Goal: Use online tool/utility: Utilize a website feature to perform a specific function

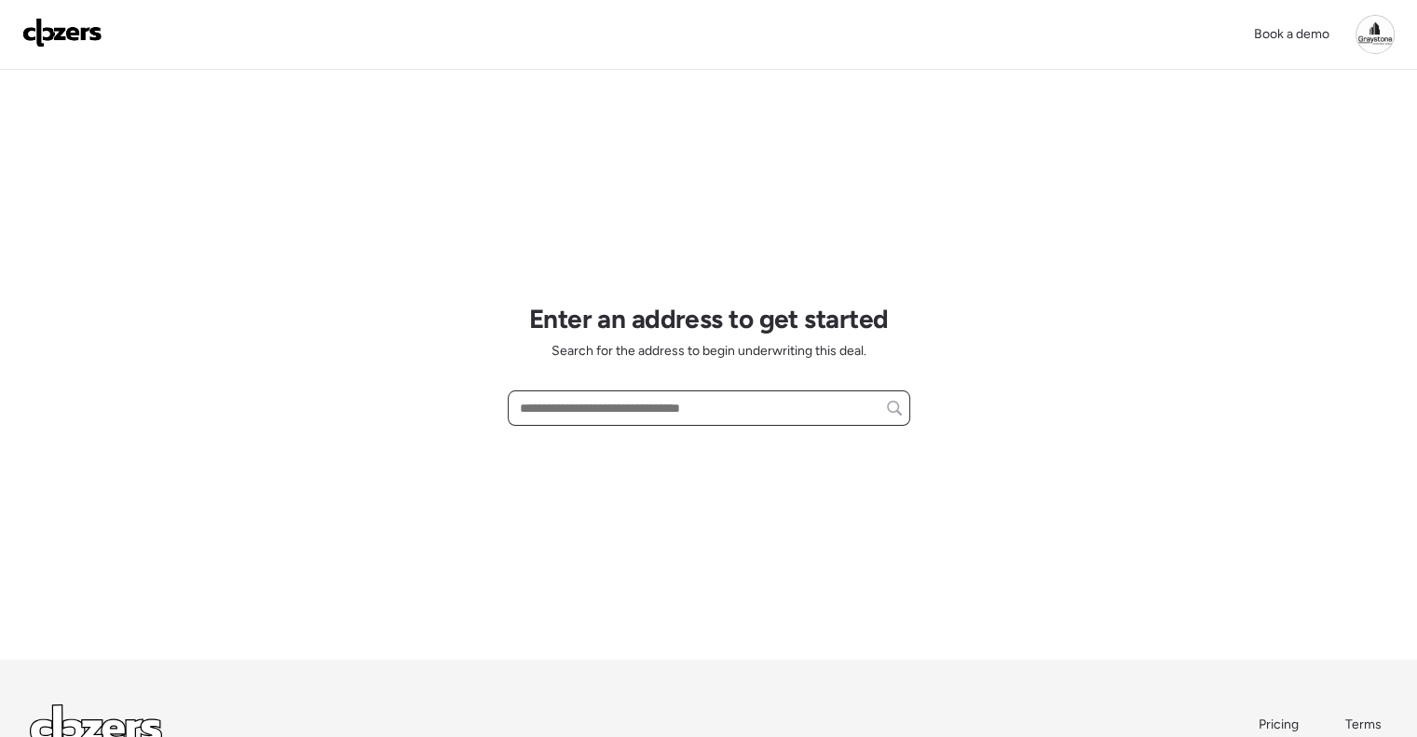
click at [613, 409] on input "text" at bounding box center [709, 408] width 386 height 26
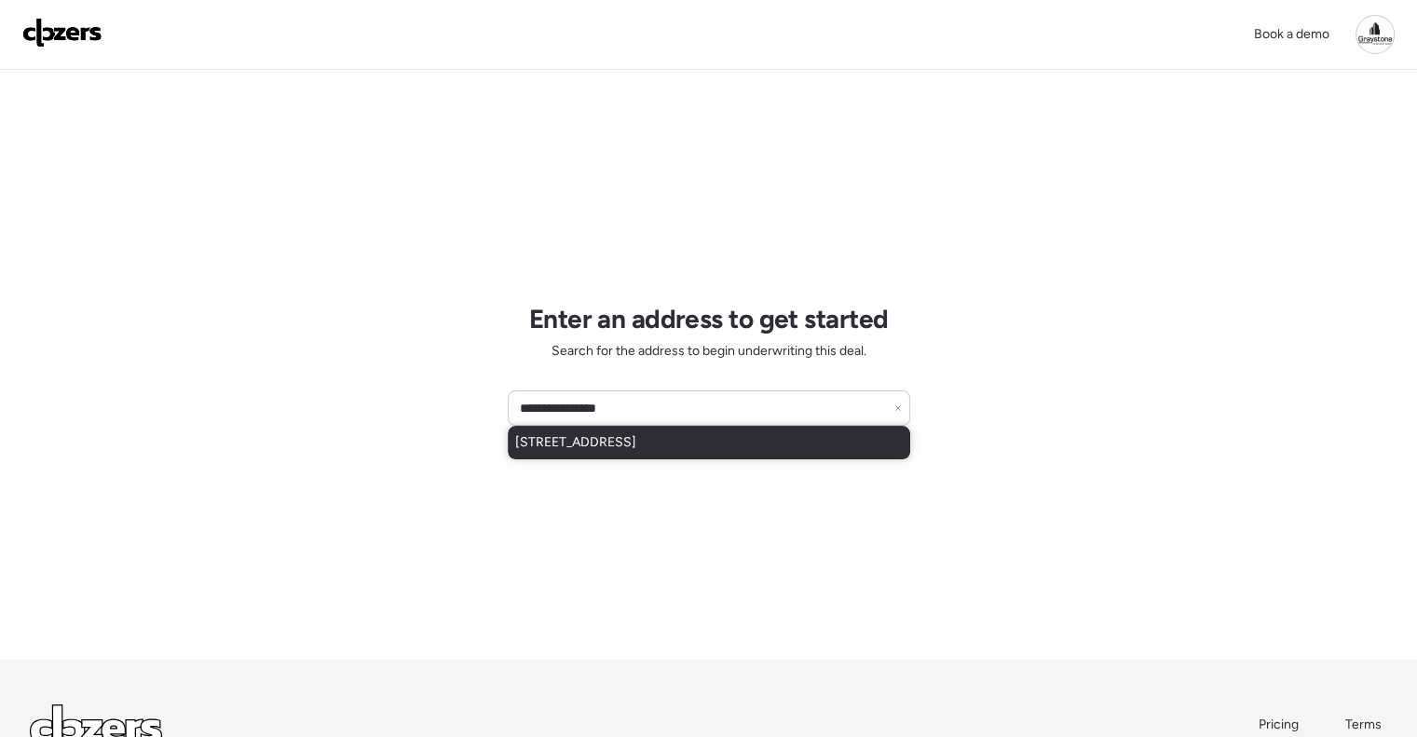
click at [645, 430] on div "[STREET_ADDRESS]" at bounding box center [709, 443] width 403 height 34
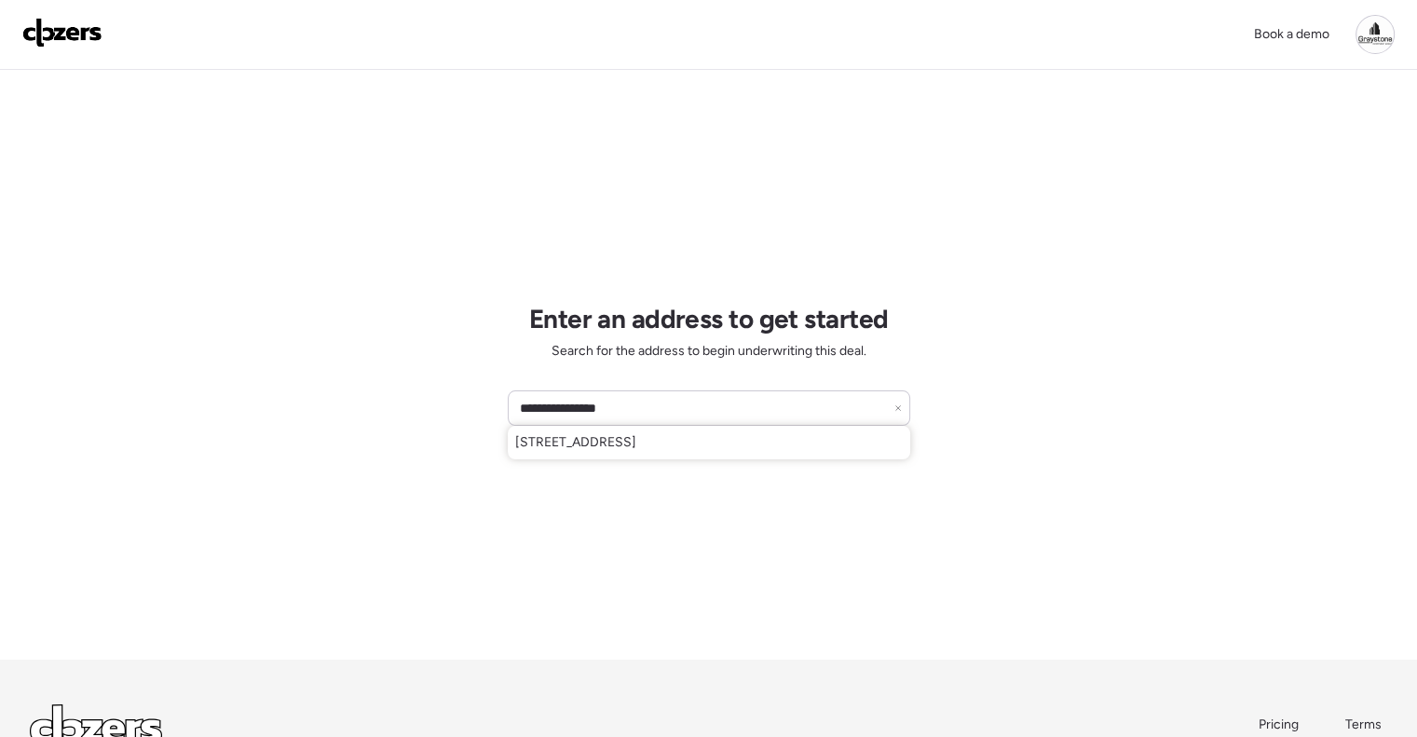
type input "**********"
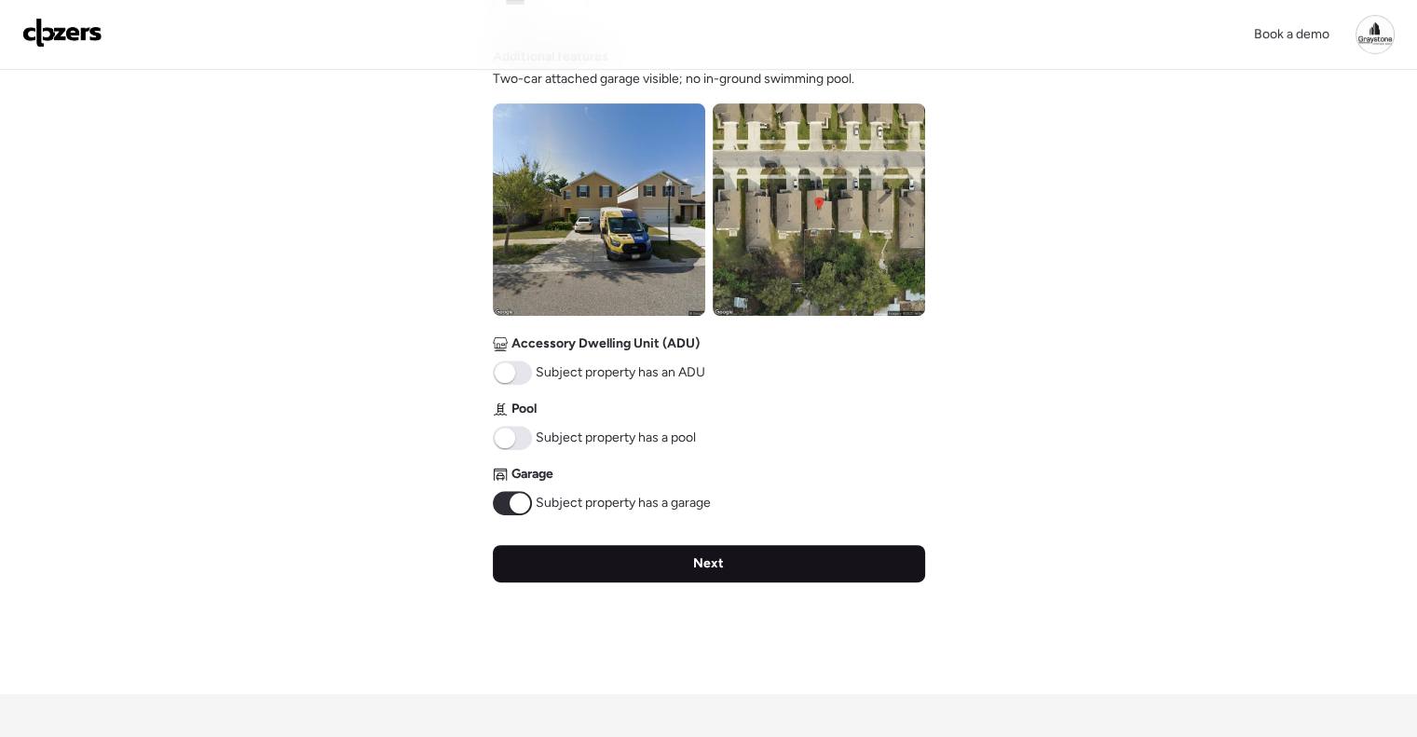
click at [742, 564] on div "Next" at bounding box center [709, 563] width 432 height 37
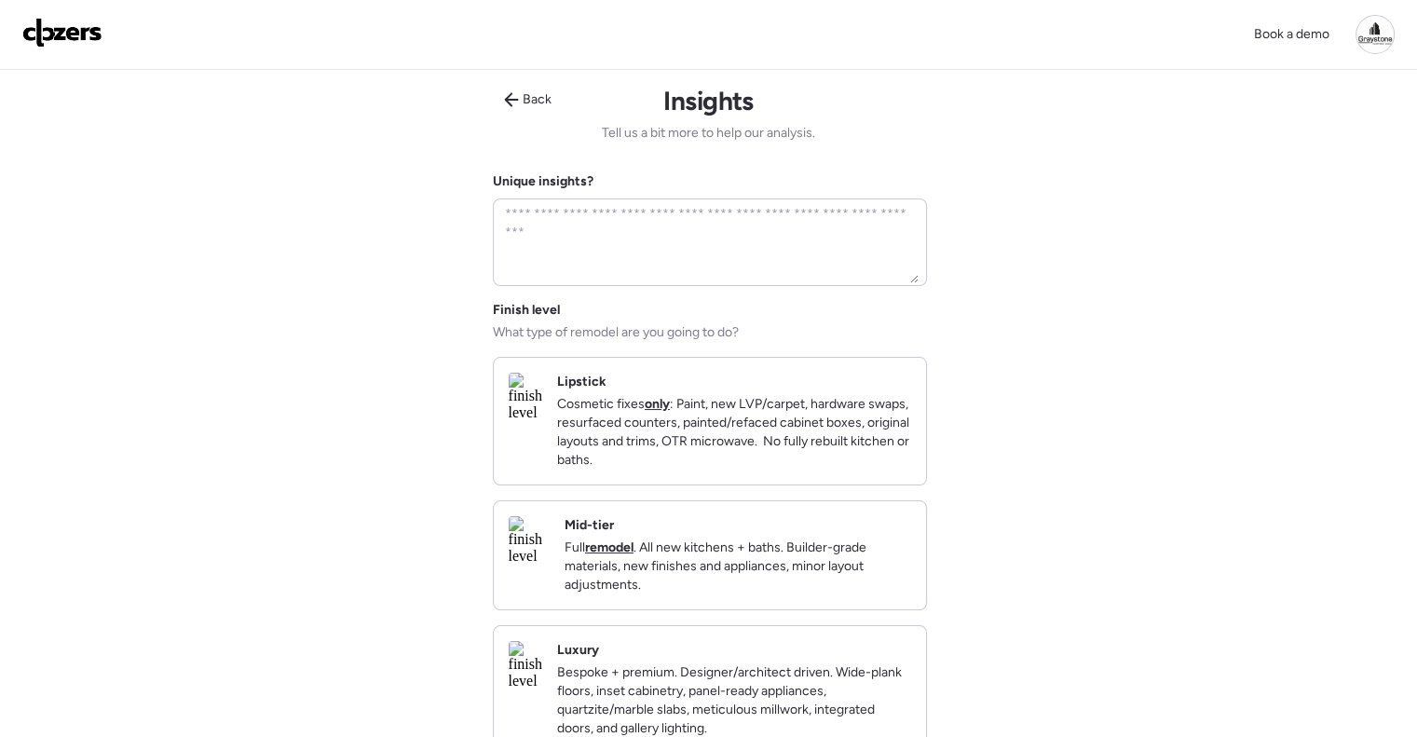
click at [779, 542] on div "Mid-tier Full remodel . All new kitchens + baths. Builder-grade materials, new …" at bounding box center [738, 555] width 347 height 78
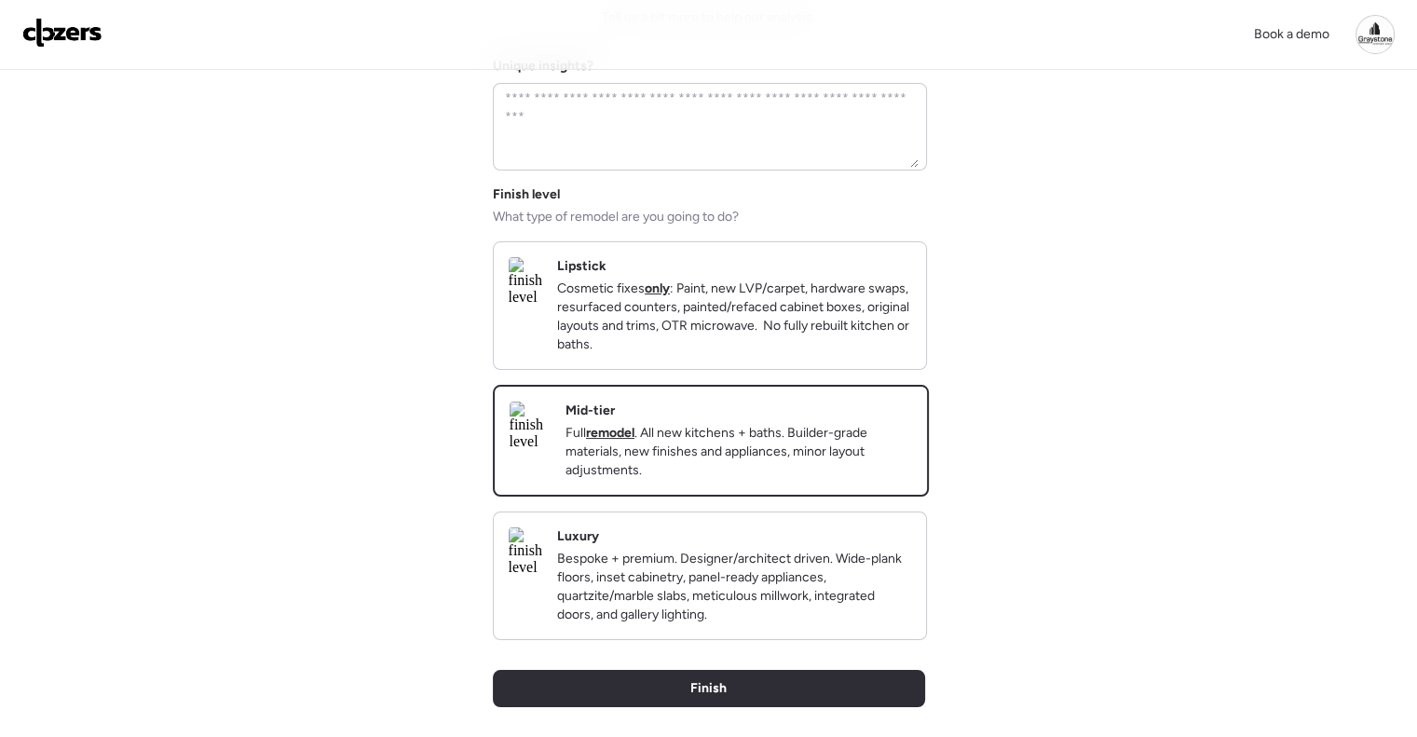
scroll to position [280, 0]
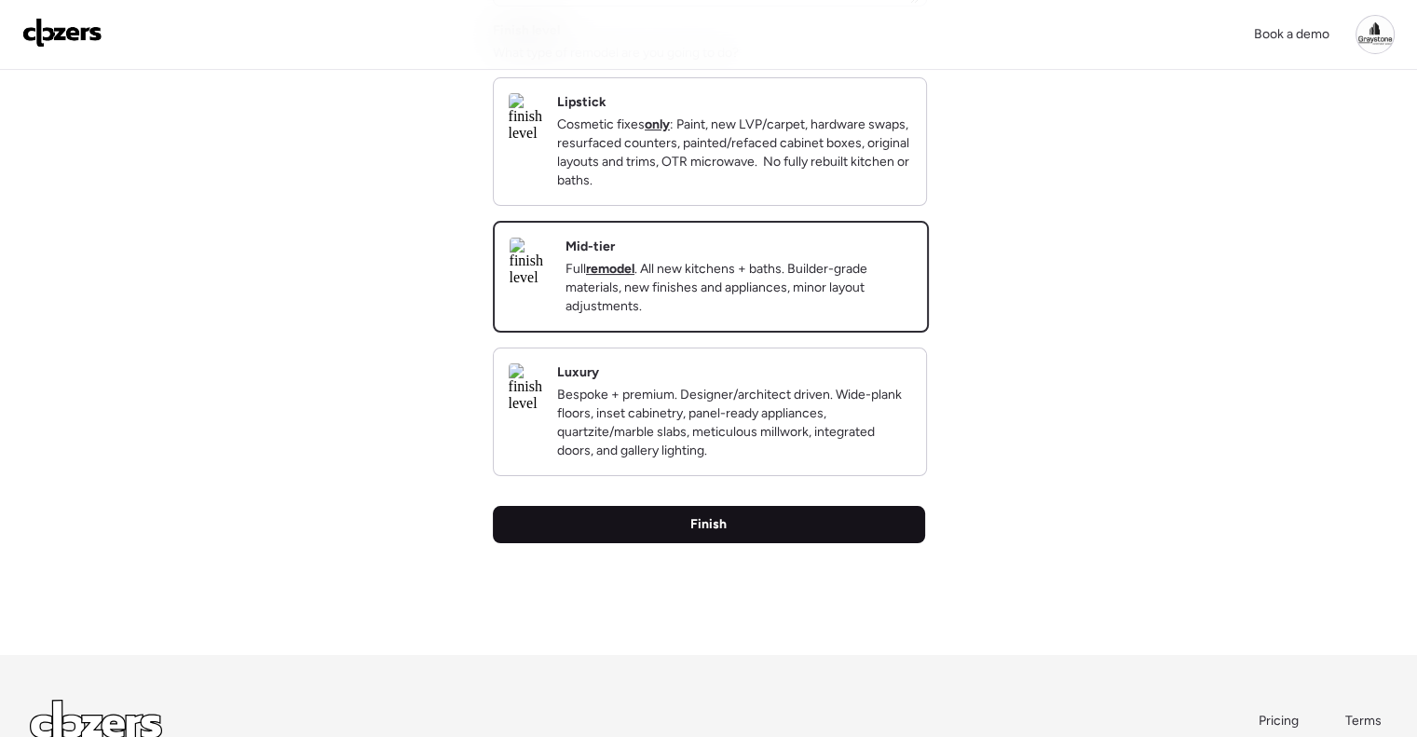
click at [822, 543] on div "Finish" at bounding box center [709, 524] width 432 height 37
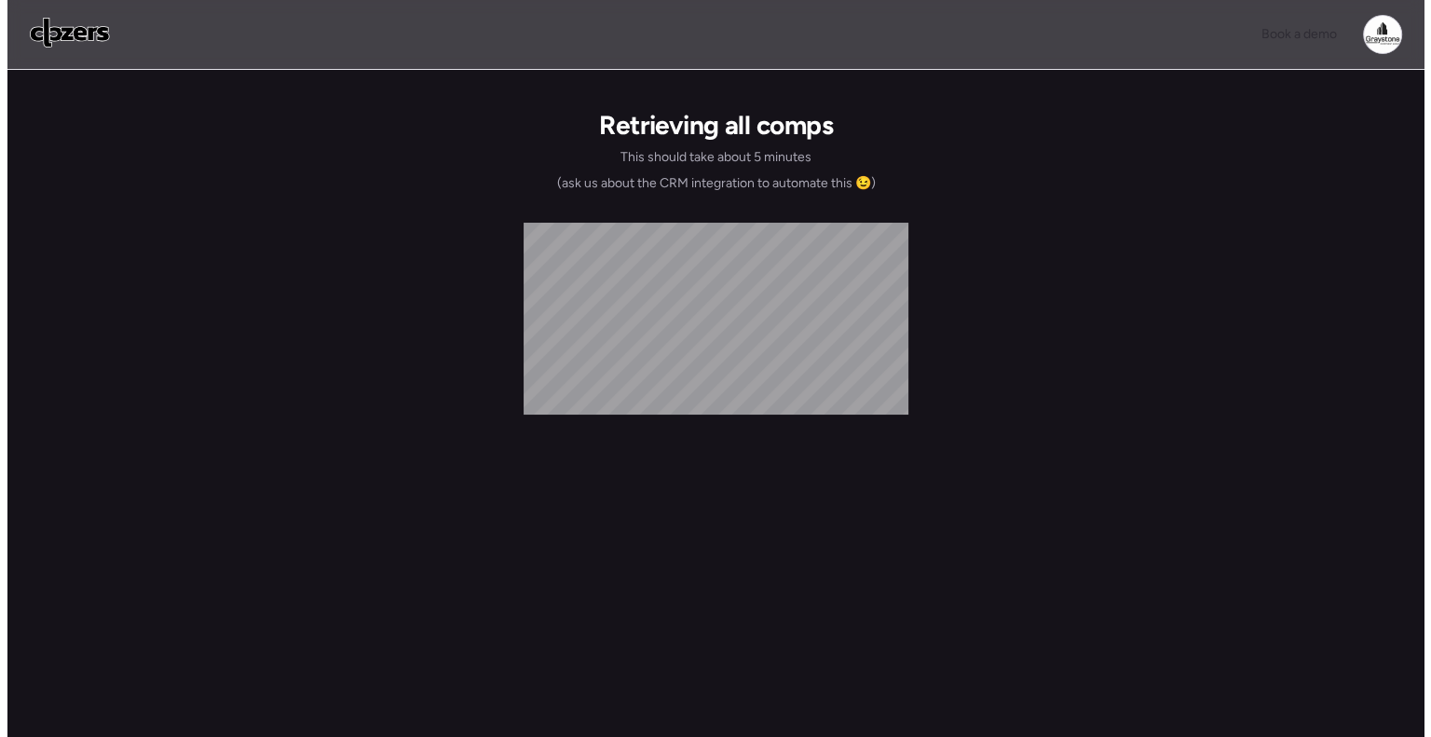
scroll to position [0, 0]
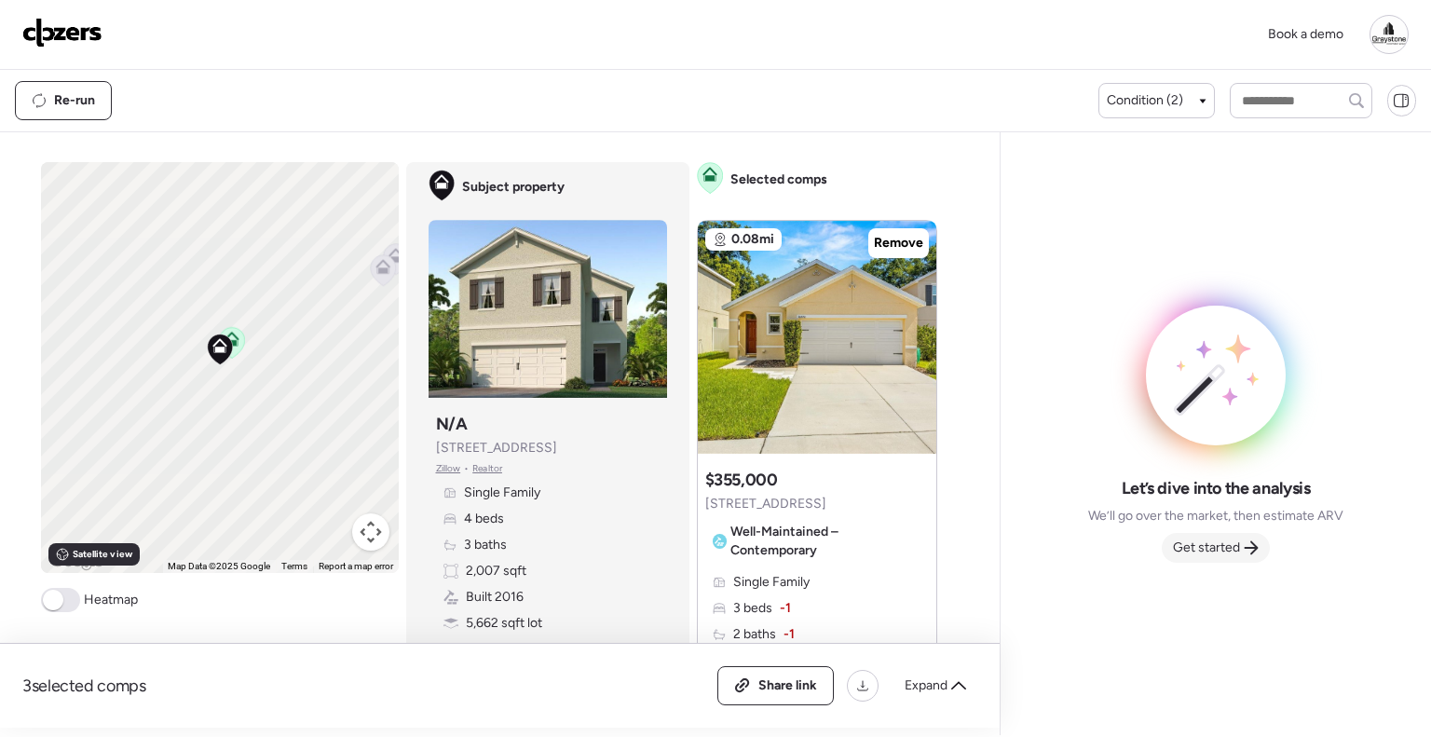
click at [1241, 547] on div "Get started" at bounding box center [1216, 548] width 108 height 30
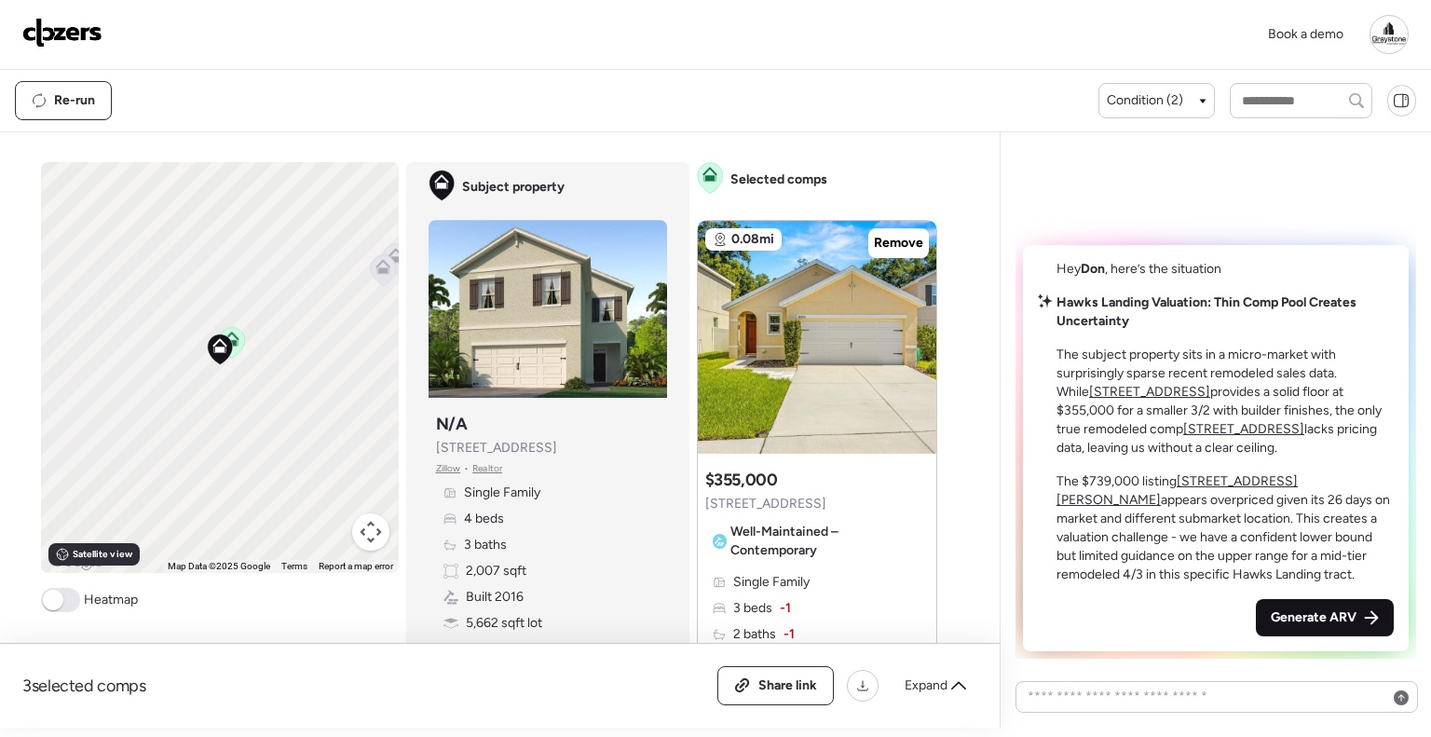
click at [1346, 610] on span "Generate ARV" at bounding box center [1314, 617] width 86 height 19
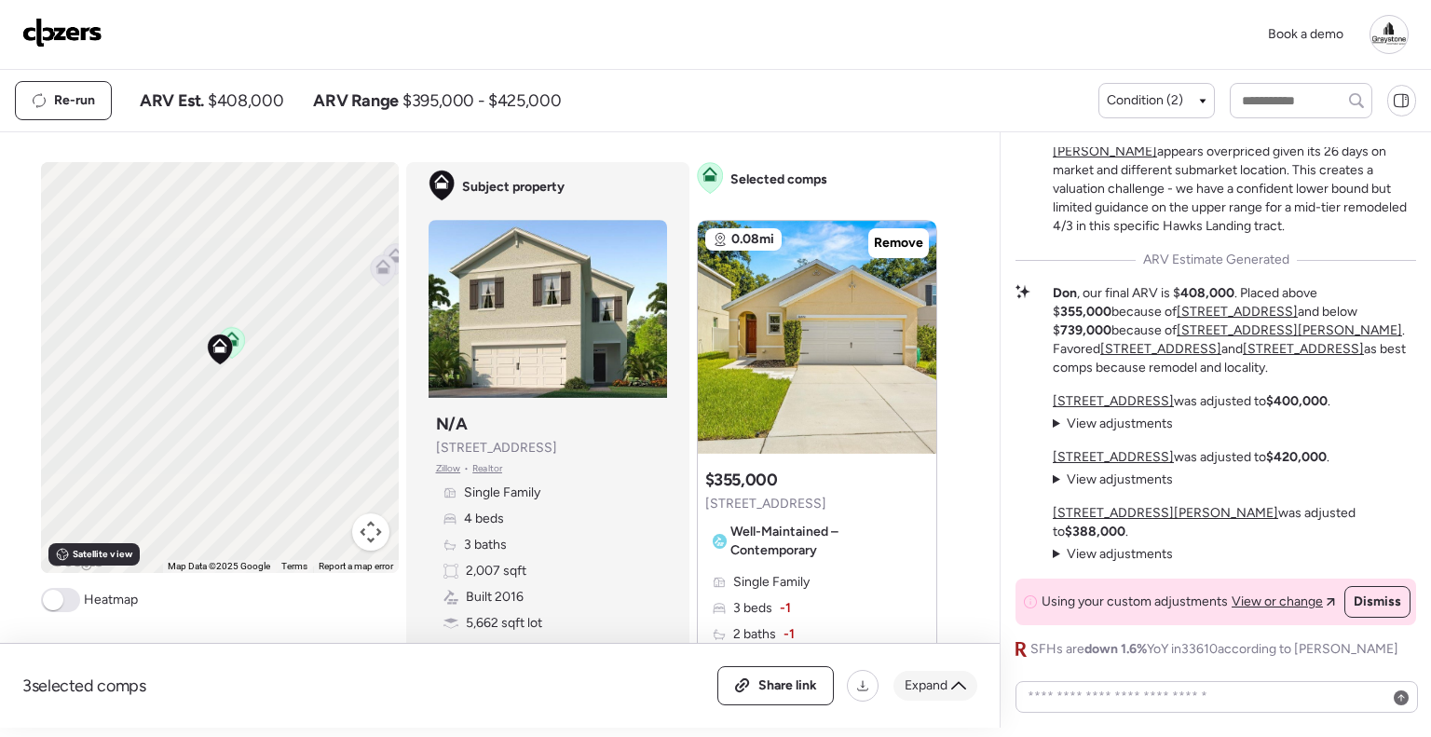
click at [950, 675] on div "Expand" at bounding box center [936, 686] width 84 height 30
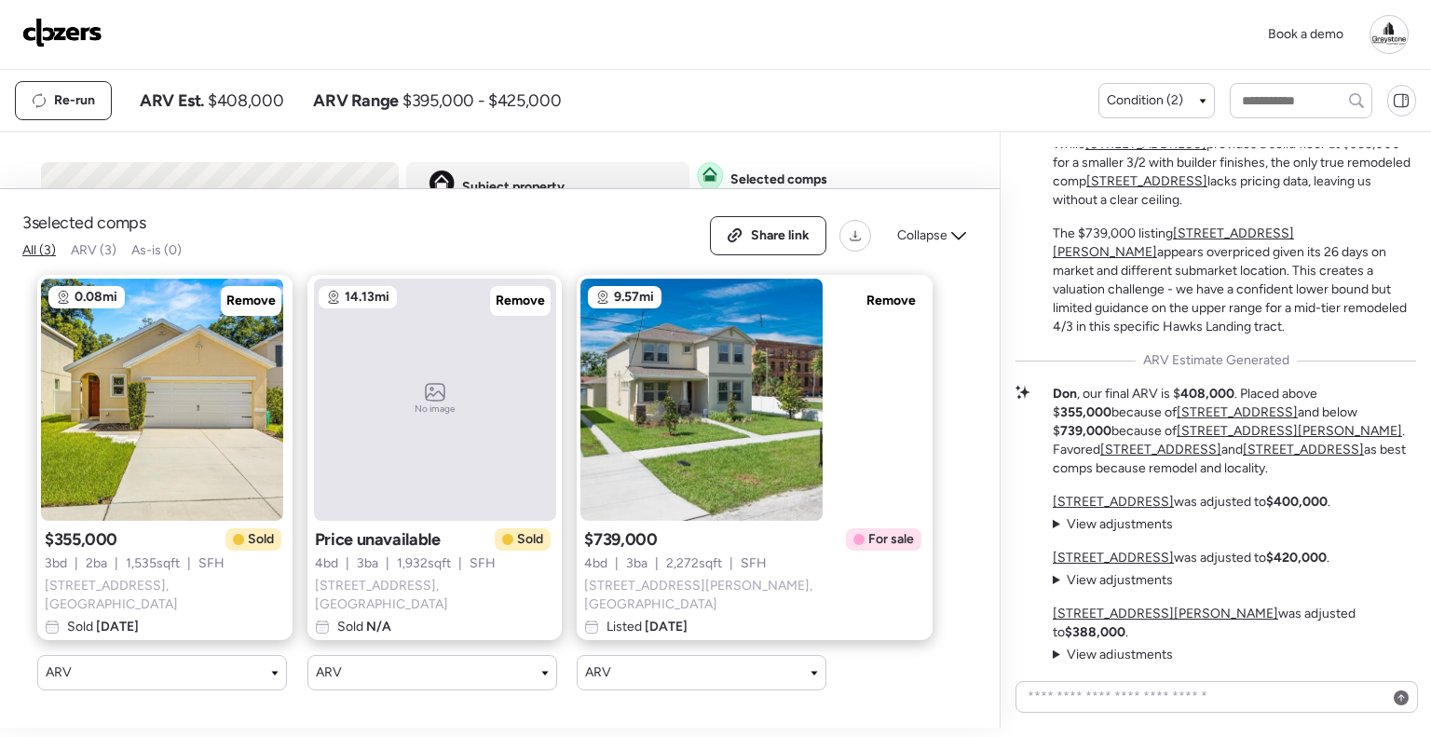
scroll to position [-188, 0]
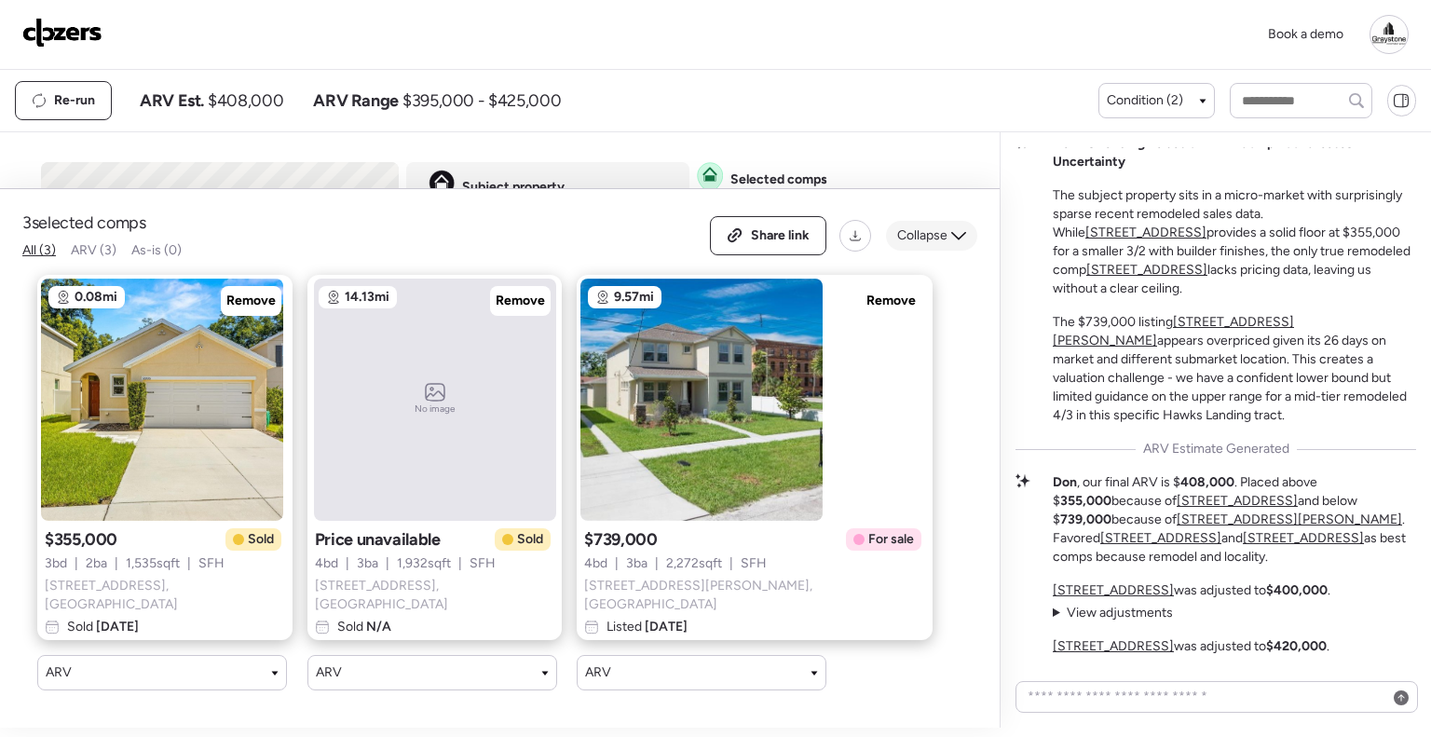
click at [954, 240] on icon at bounding box center [958, 235] width 15 height 15
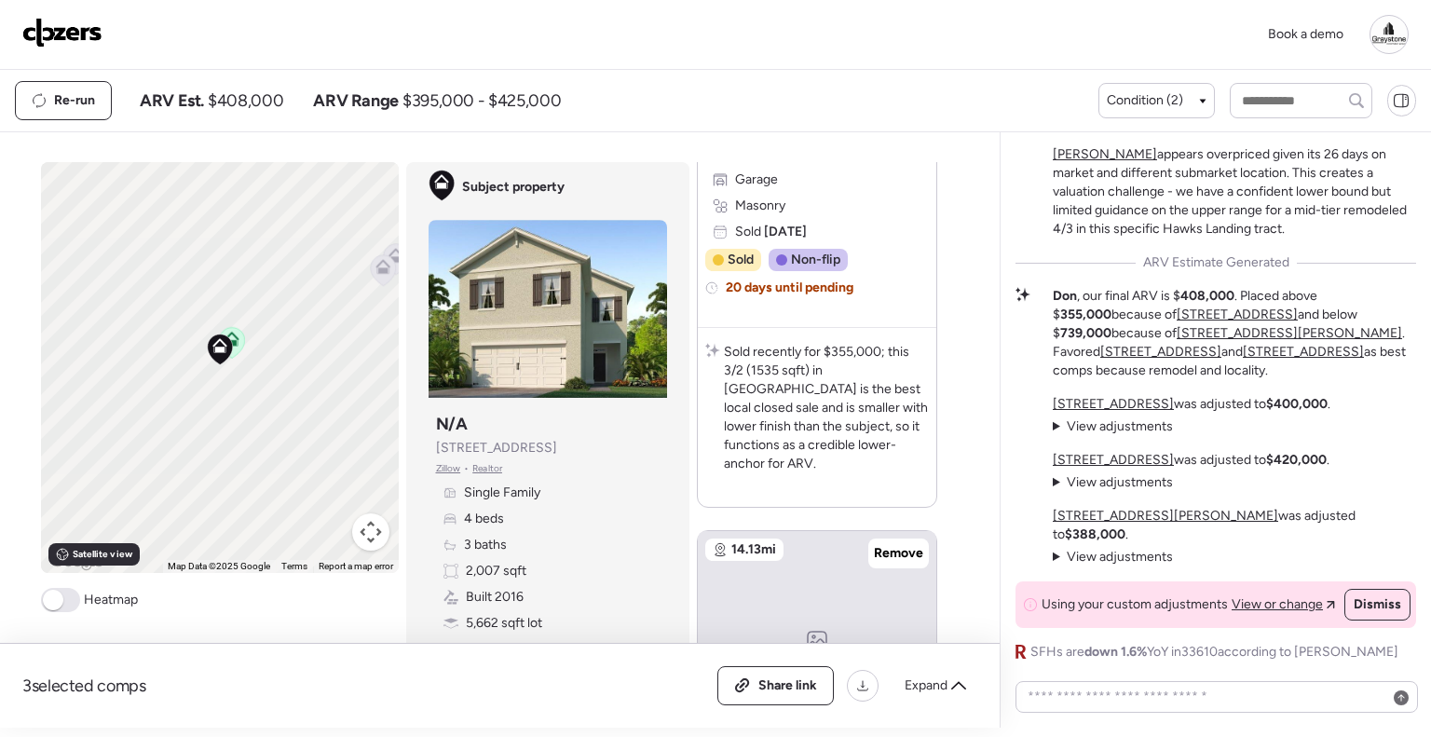
scroll to position [0, 0]
click at [1187, 91] on div "Condition (2)" at bounding box center [1156, 100] width 99 height 19
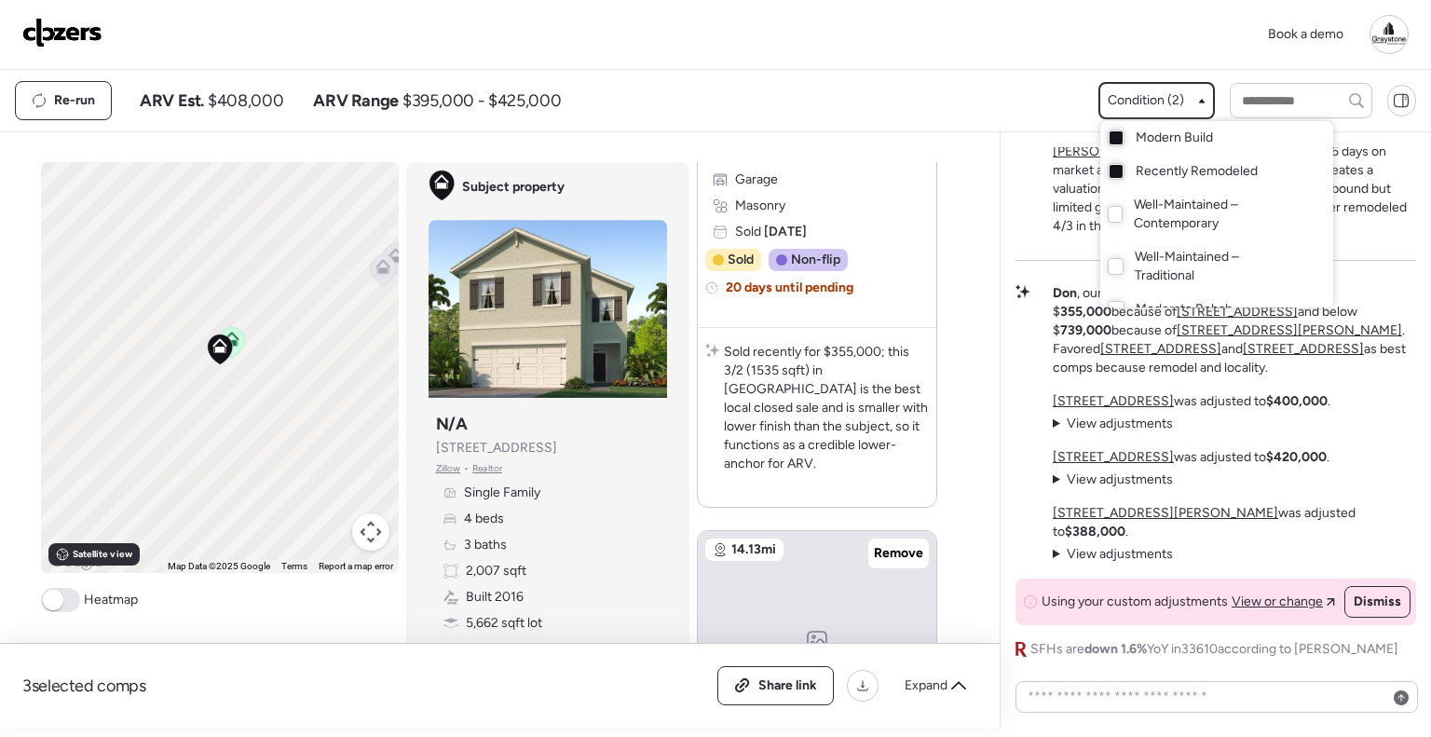
click at [1187, 91] on div at bounding box center [715, 316] width 1431 height 737
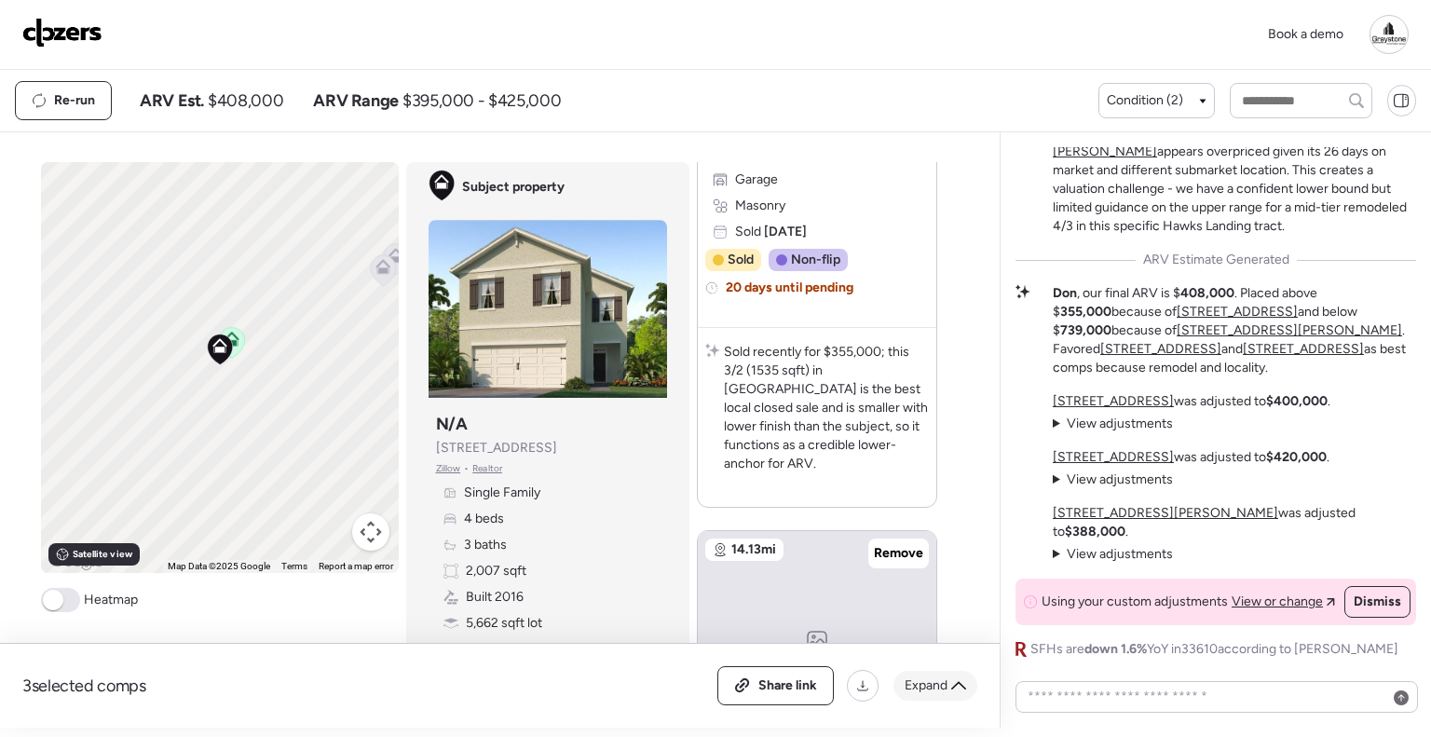
click at [920, 682] on span "Expand" at bounding box center [926, 685] width 43 height 19
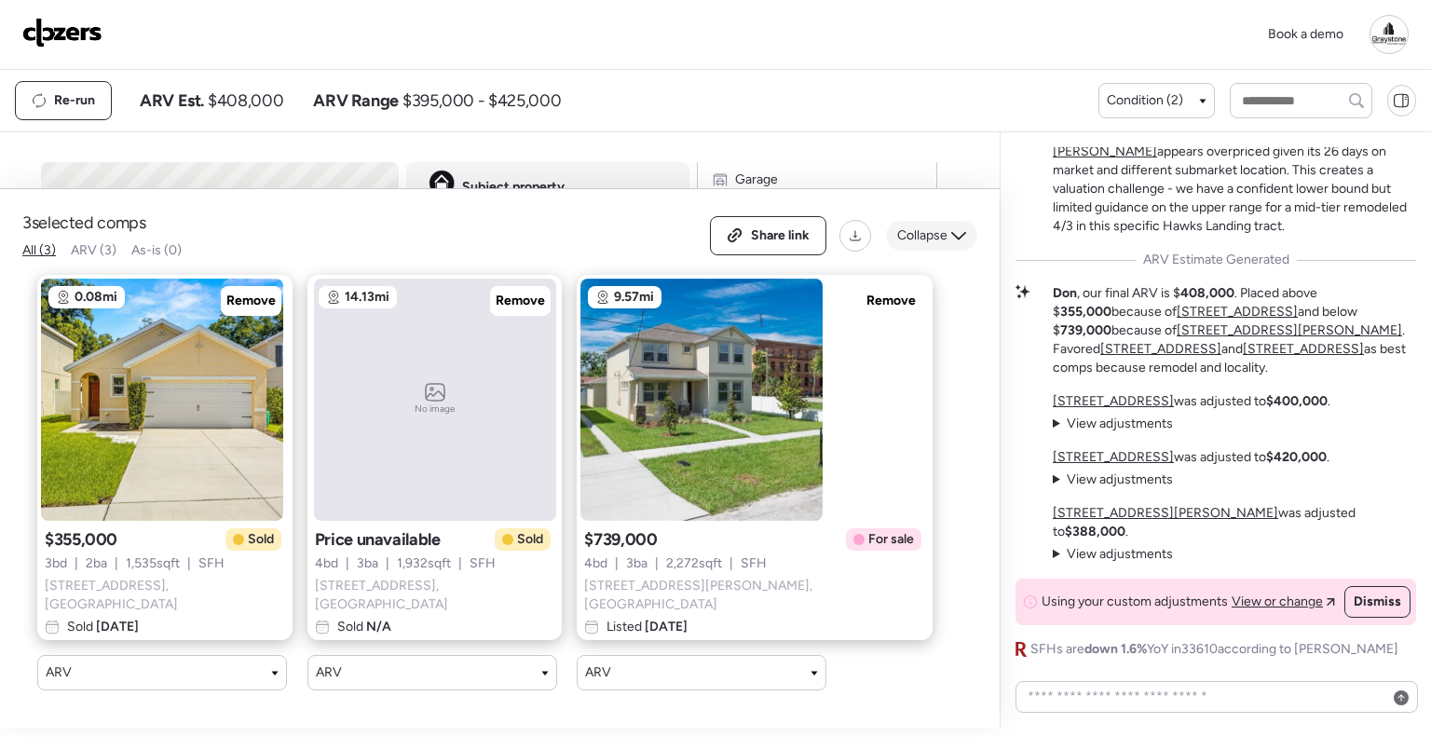
click at [932, 240] on span "Collapse" at bounding box center [922, 235] width 50 height 19
